Goal: Information Seeking & Learning: Check status

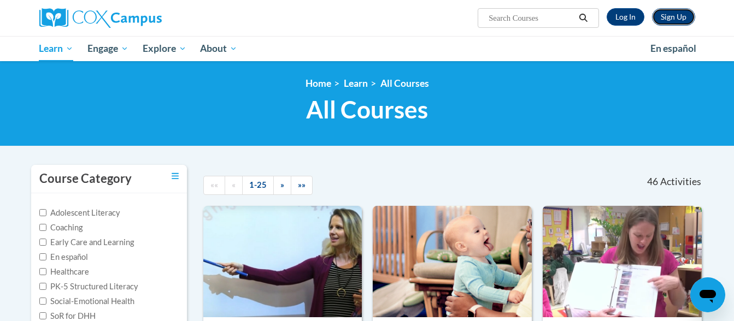
click at [675, 17] on link "Sign Up" at bounding box center [673, 16] width 43 height 17
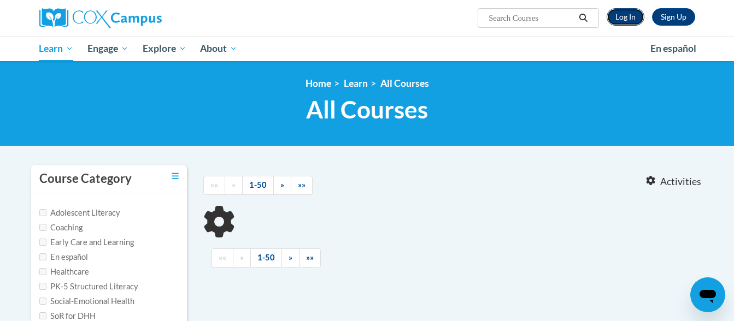
click at [629, 15] on link "Log In" at bounding box center [625, 16] width 38 height 17
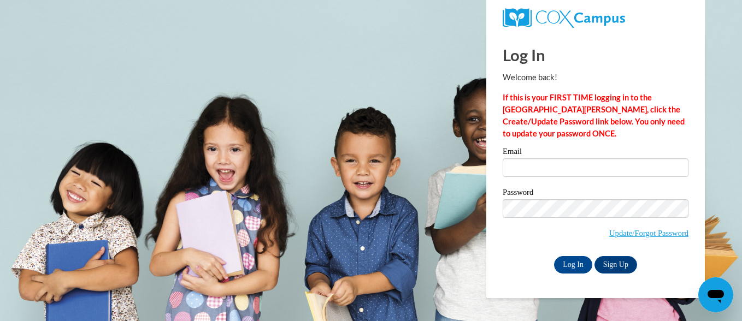
click at [513, 157] on label "Email" at bounding box center [596, 153] width 186 height 11
click at [513, 158] on input "Email" at bounding box center [596, 167] width 186 height 19
type input "mgraffis1@ivytech.edu"
click at [564, 263] on input "Log In" at bounding box center [573, 264] width 38 height 17
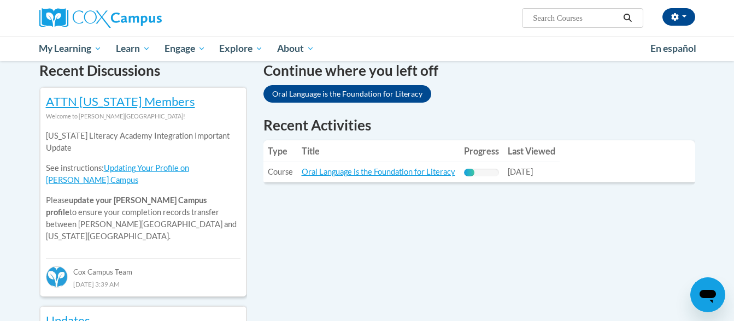
scroll to position [340, 0]
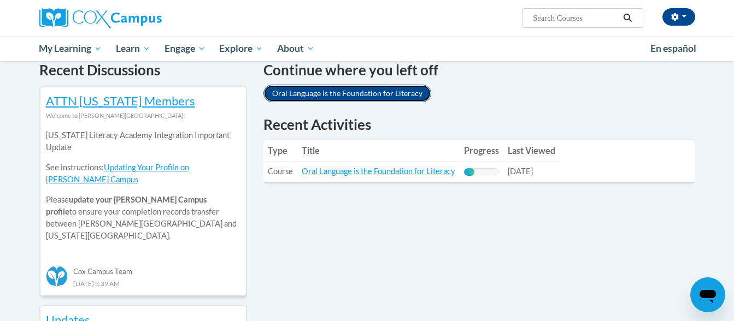
click at [366, 90] on link "Oral Language is the Foundation for Literacy" at bounding box center [347, 93] width 168 height 17
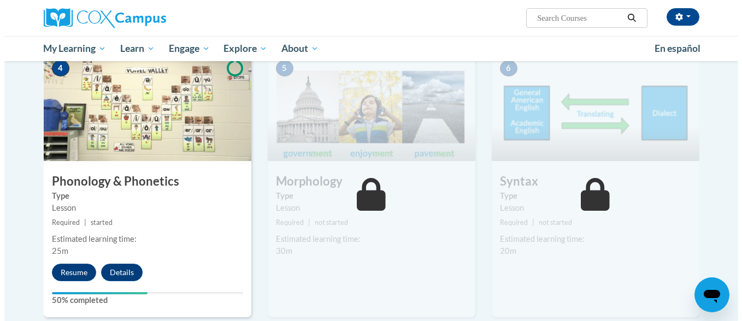
scroll to position [612, 0]
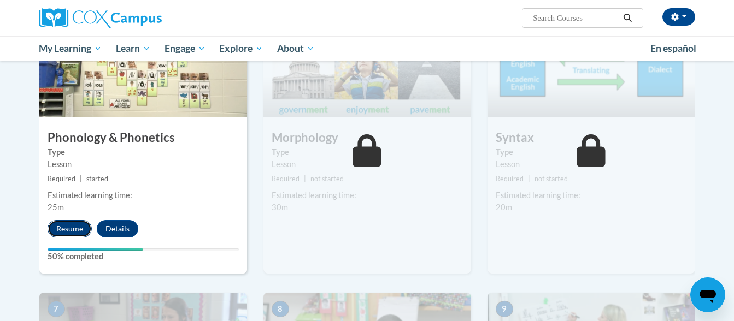
click at [66, 228] on button "Resume" at bounding box center [70, 228] width 44 height 17
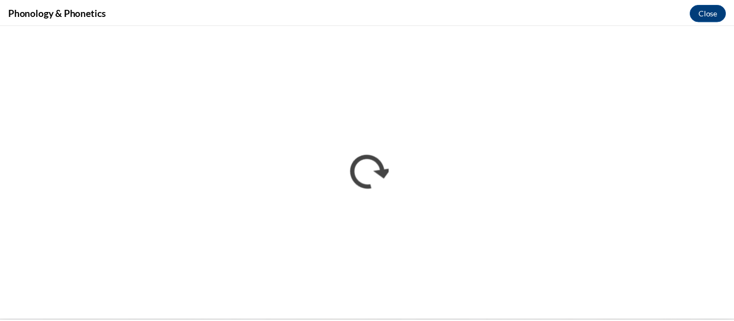
scroll to position [0, 0]
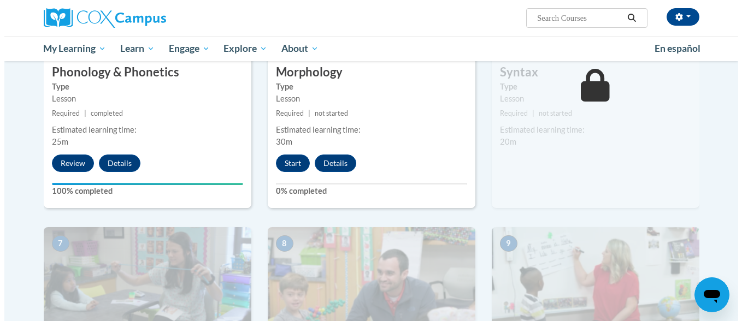
scroll to position [650, 0]
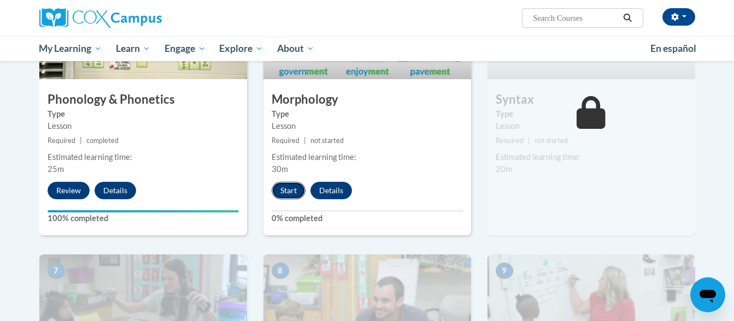
click at [283, 187] on button "Start" at bounding box center [289, 190] width 34 height 17
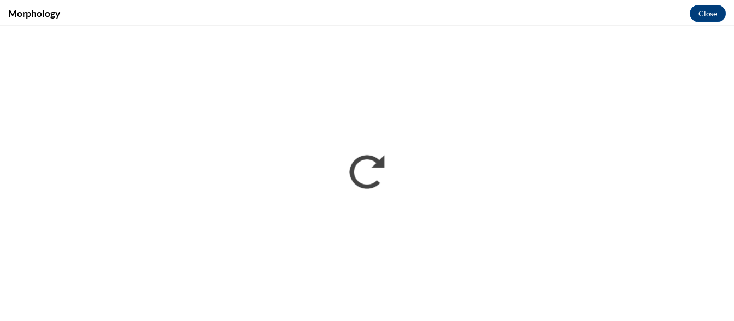
scroll to position [0, 0]
click at [553, 19] on div "Morphology Close" at bounding box center [371, 12] width 742 height 25
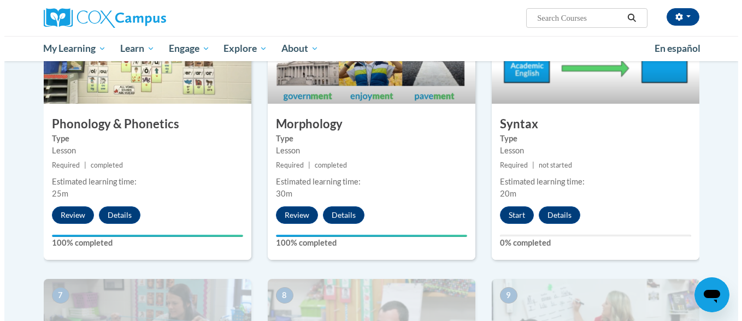
scroll to position [617, 0]
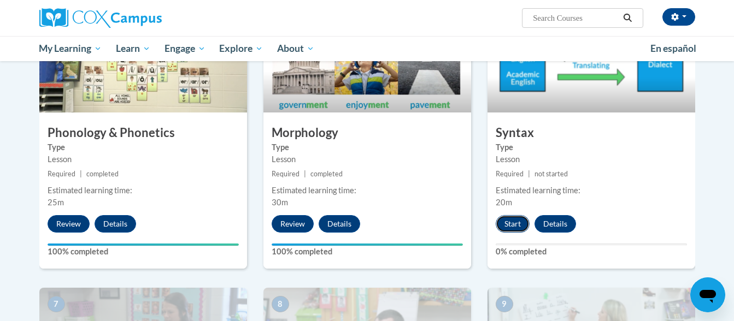
click at [509, 219] on button "Start" at bounding box center [513, 223] width 34 height 17
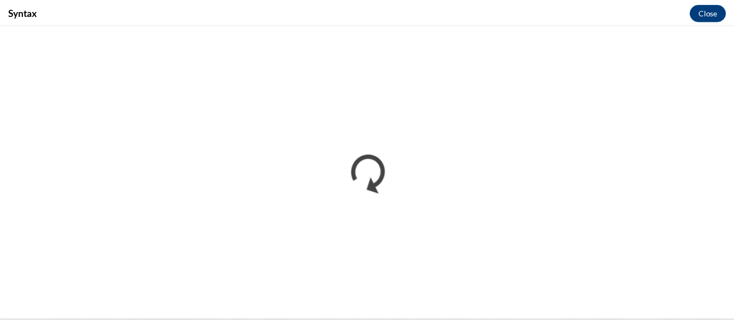
scroll to position [0, 0]
click at [513, 14] on div "Syntax Close" at bounding box center [371, 12] width 742 height 25
click at [499, 15] on div "Syntax Close" at bounding box center [371, 12] width 742 height 25
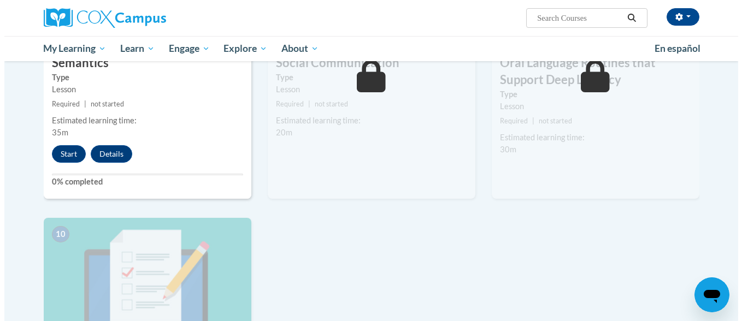
scroll to position [956, 0]
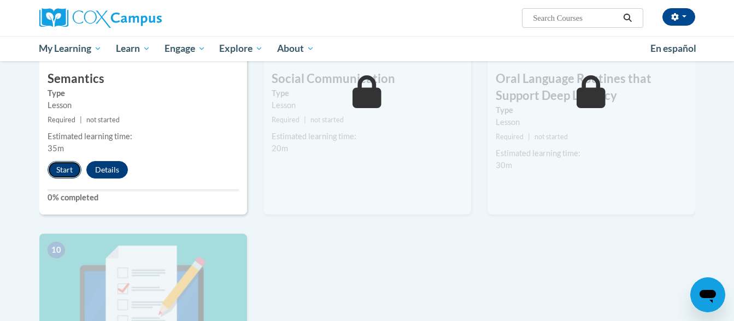
click at [67, 170] on button "Start" at bounding box center [65, 169] width 34 height 17
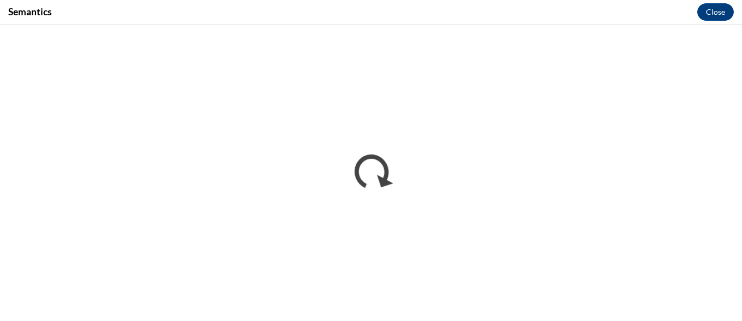
scroll to position [0, 0]
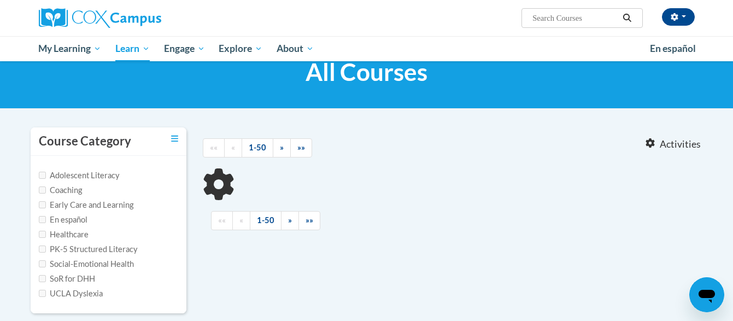
scroll to position [39, 0]
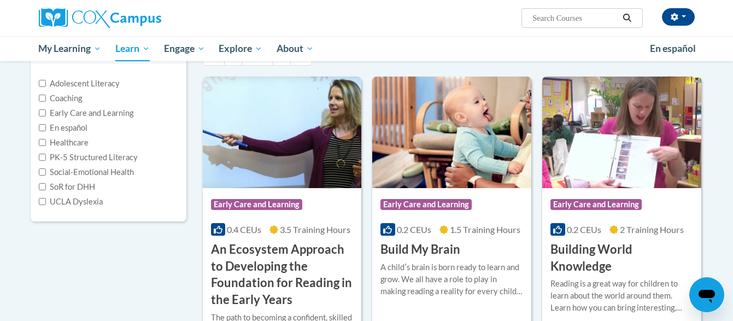
scroll to position [107, 0]
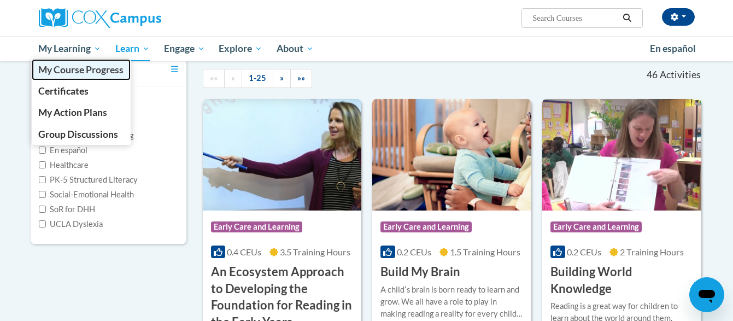
click at [68, 68] on span "My Course Progress" at bounding box center [80, 69] width 85 height 11
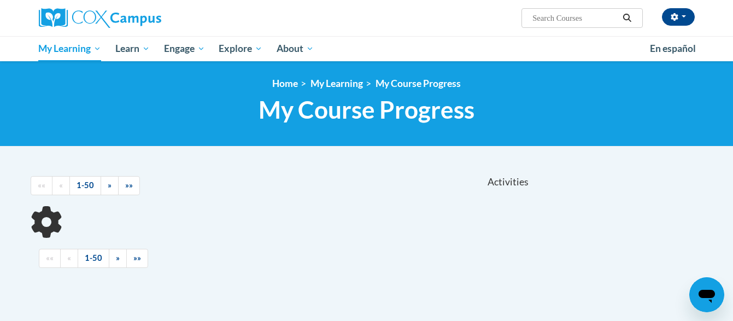
click at [98, 110] on h1 "My Course Progress New Page_My Course Progress" at bounding box center [367, 109] width 672 height 29
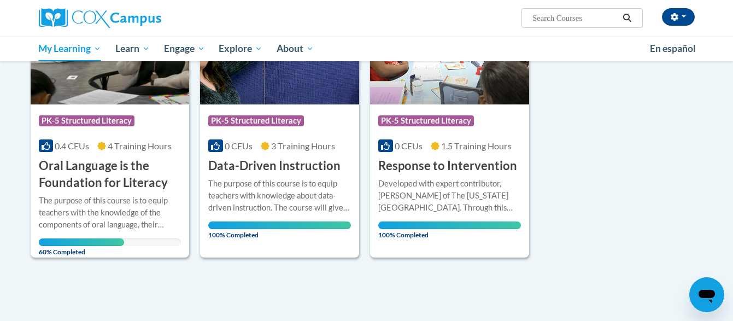
scroll to position [197, 0]
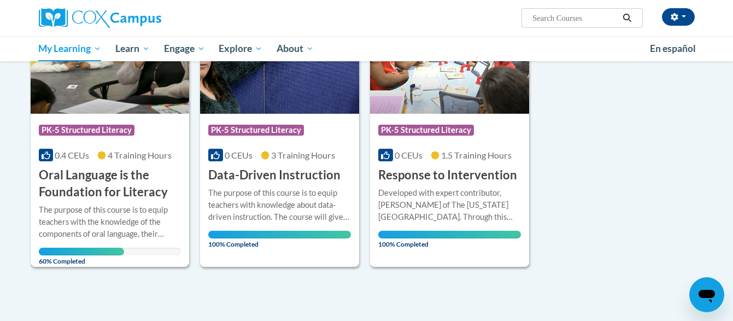
click at [89, 173] on h3 "Oral Language is the Foundation for Literacy" at bounding box center [110, 184] width 143 height 34
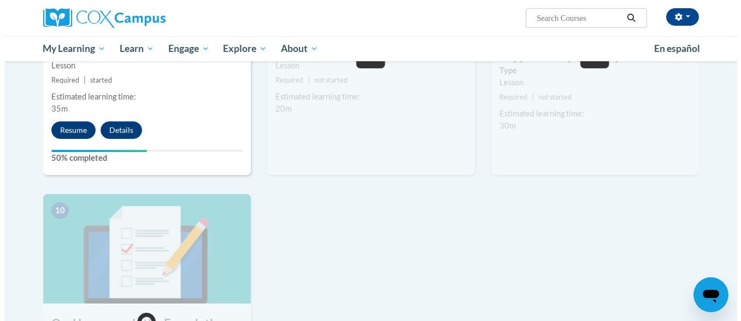
scroll to position [1005, 0]
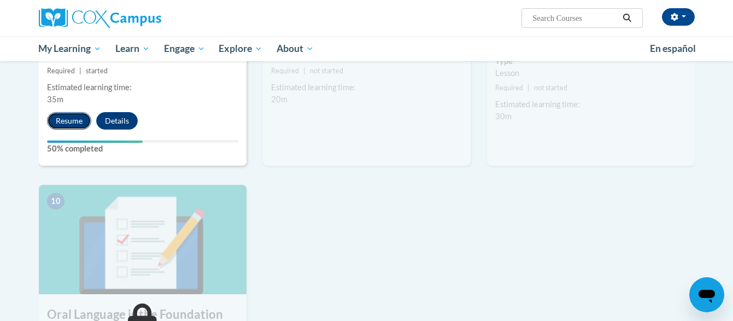
click at [56, 116] on button "Resume" at bounding box center [69, 120] width 44 height 17
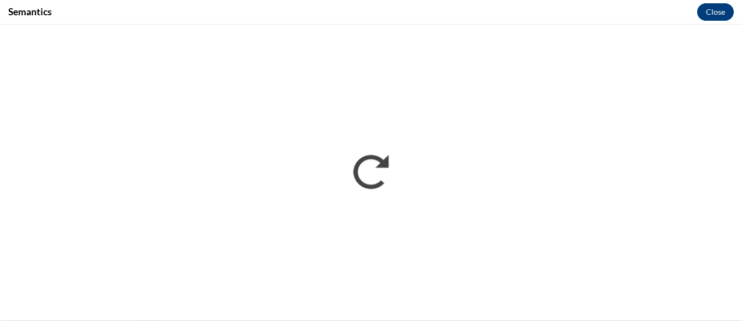
scroll to position [0, 0]
